Goal: Navigation & Orientation: Understand site structure

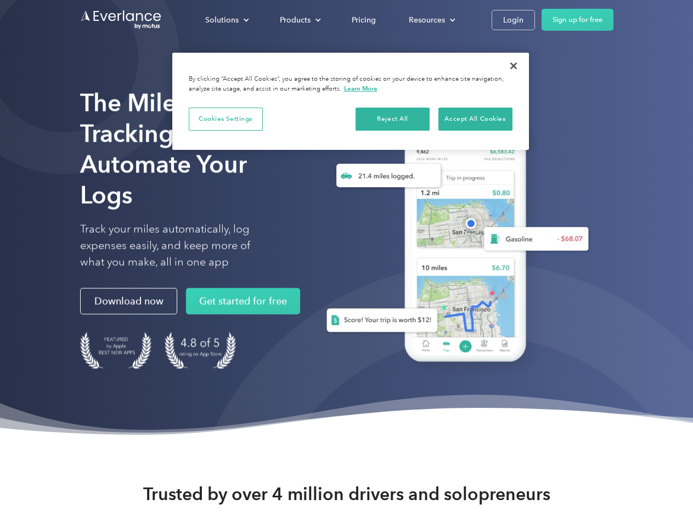
click at [227, 20] on div "Solutions" at bounding box center [221, 20] width 33 height 14
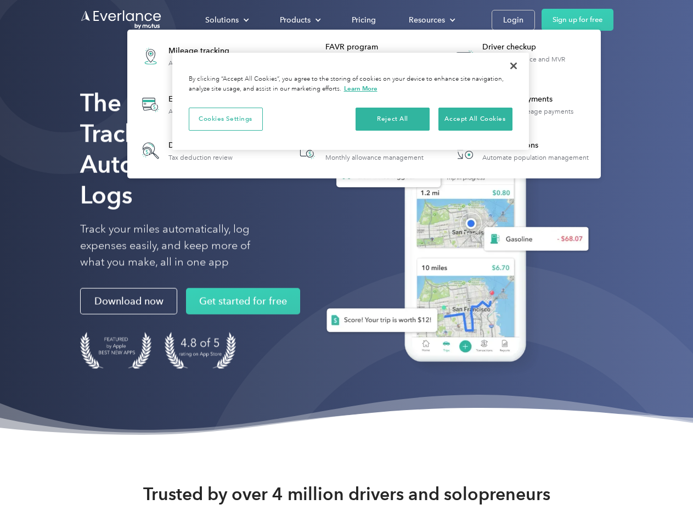
click at [299, 20] on div "Products" at bounding box center [295, 20] width 31 height 14
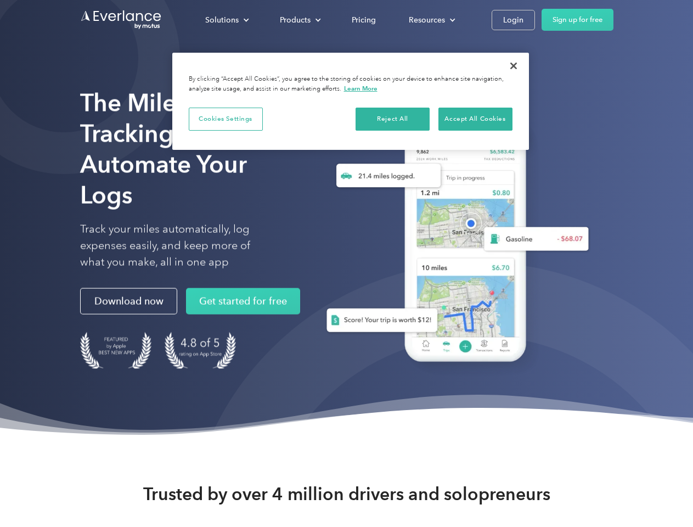
click at [431, 20] on div "Resources" at bounding box center [427, 20] width 36 height 14
click at [226, 119] on button "Cookies Settings" at bounding box center [226, 119] width 74 height 23
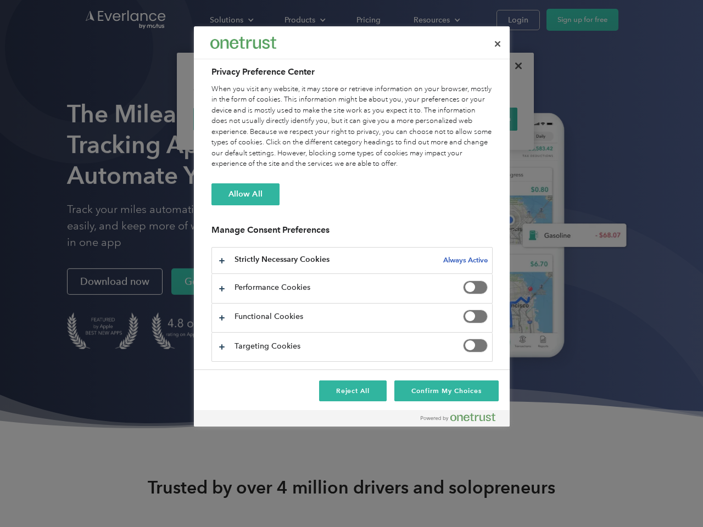
click at [393, 119] on div "When you visit any website, it may store or retrieve information on your browse…" at bounding box center [351, 127] width 281 height 86
click at [475, 119] on div "When you visit any website, it may store or retrieve information on your browse…" at bounding box center [351, 127] width 281 height 86
click at [514, 66] on div at bounding box center [351, 263] width 703 height 527
